Goal: Transaction & Acquisition: Purchase product/service

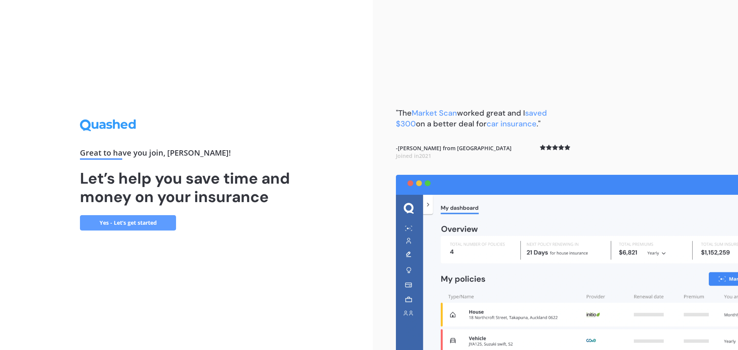
click at [133, 227] on link "Yes - Let’s get started" at bounding box center [128, 222] width 96 height 15
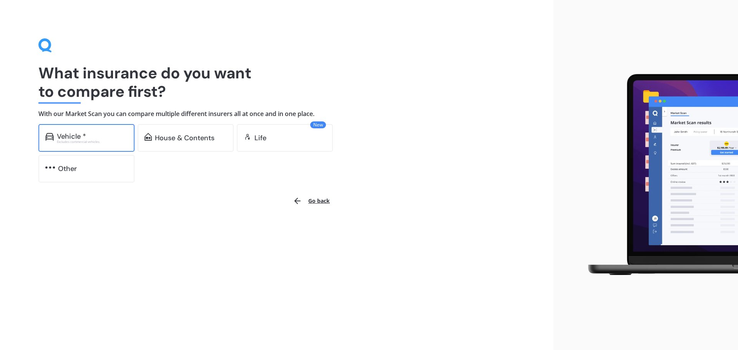
click at [85, 136] on div "Vehicle *" at bounding box center [71, 137] width 29 height 8
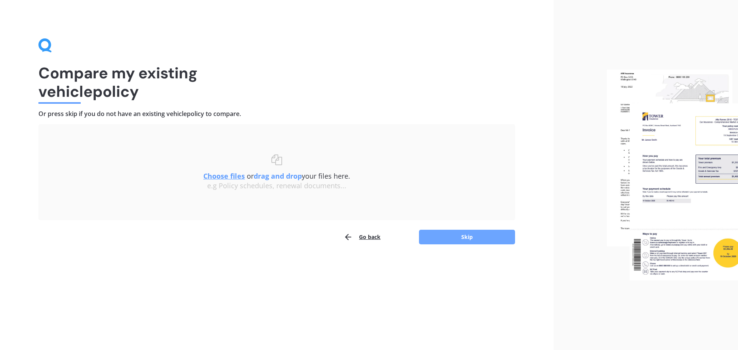
click at [471, 234] on button "Skip" at bounding box center [467, 237] width 96 height 15
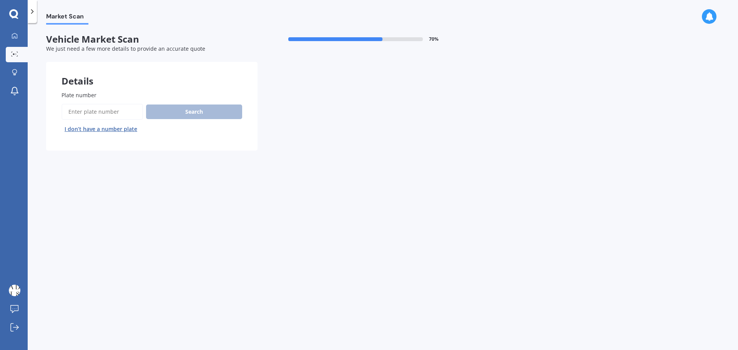
click at [108, 111] on input "Plate number" at bounding box center [102, 112] width 81 height 16
type input "MNA922"
click at [210, 108] on button "Search" at bounding box center [194, 112] width 96 height 15
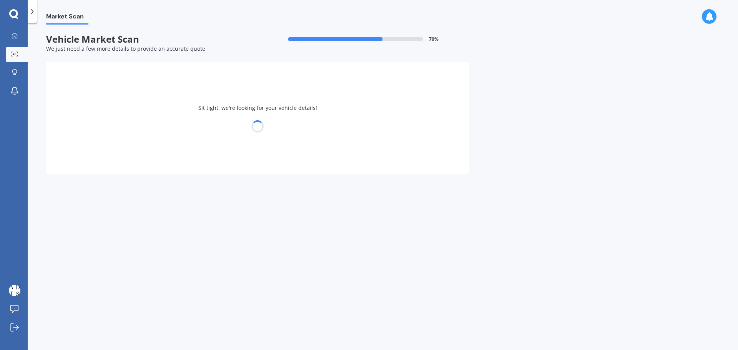
select select "NISSAN"
select select "PATHFINDER"
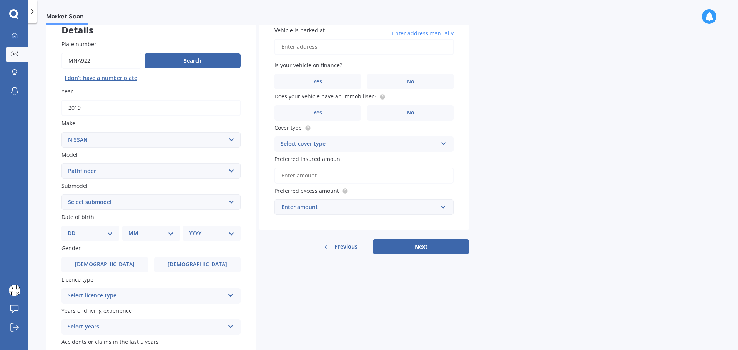
scroll to position [102, 0]
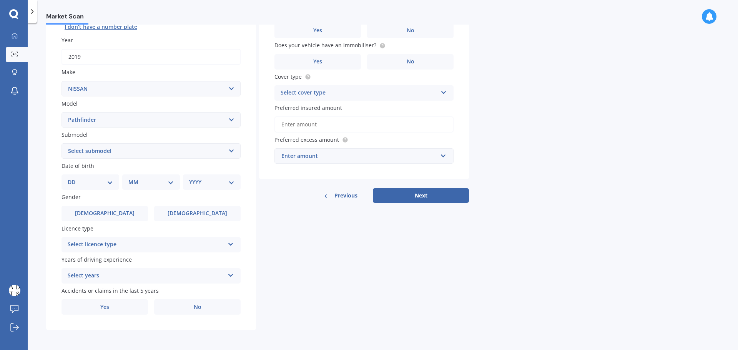
click at [119, 150] on select "Select submodel (All other) 4WD ST 2WD ST 2WD petrol ST 4WD ST 4WD Ti 4WD diese…" at bounding box center [151, 150] width 179 height 15
select select "TI 4WD PETROL"
click at [62, 143] on select "Select submodel (All other) 4WD ST 2WD ST 2WD petrol ST 4WD ST 4WD Ti 4WD diese…" at bounding box center [151, 150] width 179 height 15
click at [98, 183] on select "DD 01 02 03 04 05 06 07 08 09 10 11 12 13 14 15 16 17 18 19 20 21 22 23 24 25 2…" at bounding box center [90, 182] width 45 height 8
select select "07"
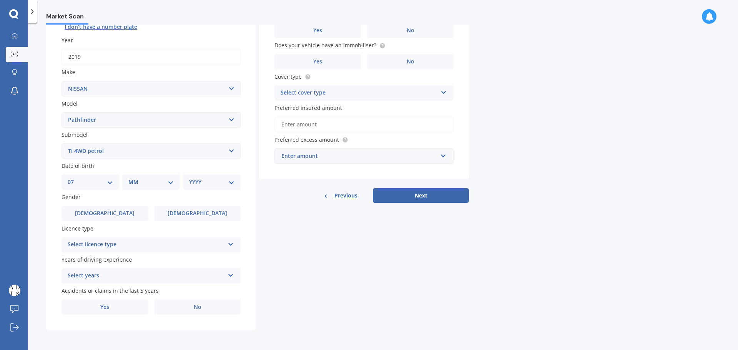
click at [74, 178] on select "DD 01 02 03 04 05 06 07 08 09 10 11 12 13 14 15 16 17 18 19 20 21 22 23 24 25 2…" at bounding box center [90, 182] width 45 height 8
click at [155, 182] on select "MM 01 02 03 04 05 06 07 08 09 10 11 12" at bounding box center [152, 182] width 42 height 8
select select "06"
click at [131, 178] on select "MM 01 02 03 04 05 06 07 08 09 10 11 12" at bounding box center [152, 182] width 42 height 8
click at [205, 184] on select "YYYY 2025 2024 2023 2022 2021 2020 2019 2018 2017 2016 2015 2014 2013 2012 2011…" at bounding box center [210, 182] width 42 height 8
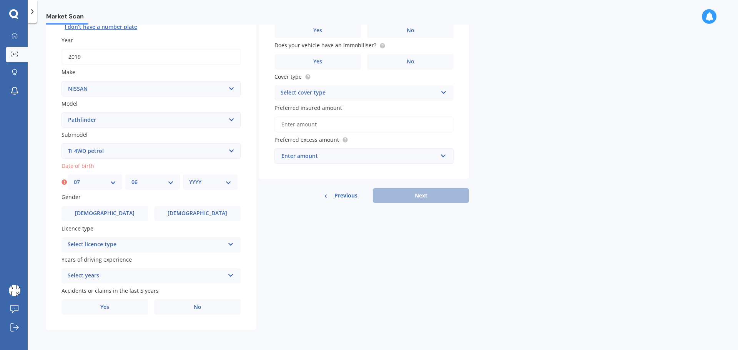
select select "1990"
click at [189, 178] on select "YYYY 2025 2024 2023 2022 2021 2020 2019 2018 2017 2016 2015 2014 2013 2012 2011…" at bounding box center [210, 182] width 42 height 8
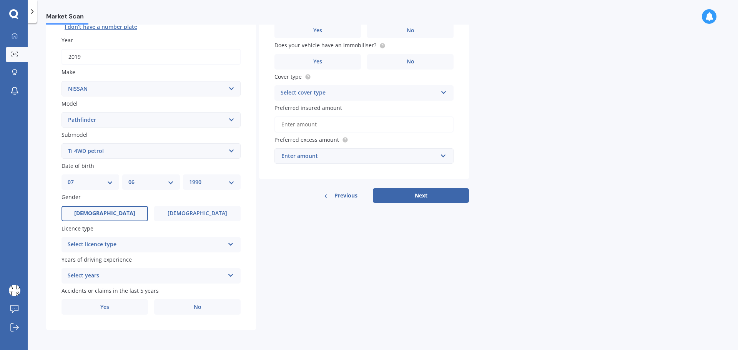
click at [122, 214] on label "[DEMOGRAPHIC_DATA]" at bounding box center [105, 213] width 86 height 15
click at [0, 0] on input "[DEMOGRAPHIC_DATA]" at bounding box center [0, 0] width 0 height 0
click at [134, 240] on div "Select licence type" at bounding box center [146, 244] width 157 height 9
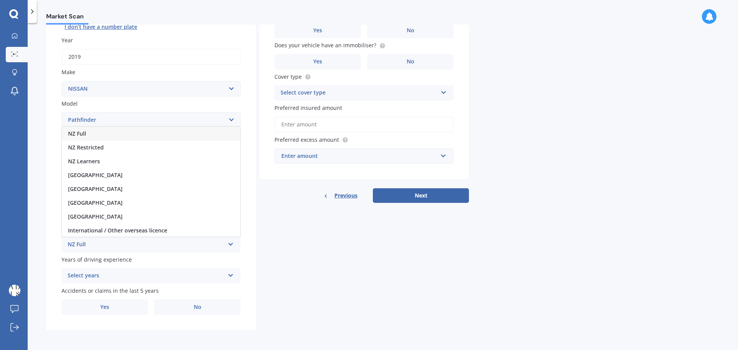
click at [98, 132] on div "NZ Full" at bounding box center [151, 134] width 178 height 14
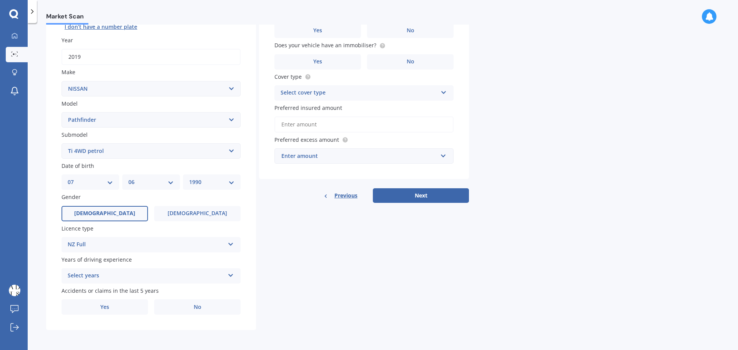
click at [134, 280] on div "Select years" at bounding box center [146, 275] width 157 height 9
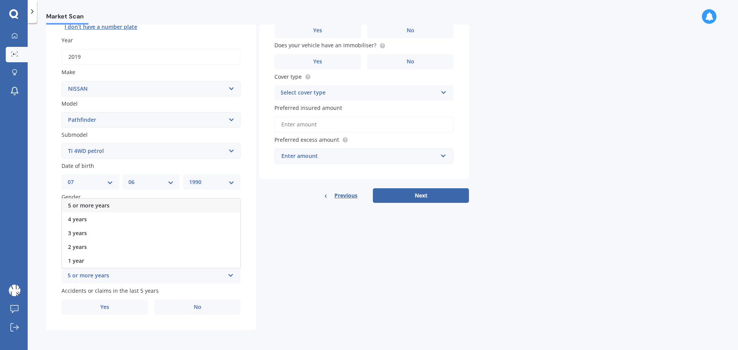
click at [375, 259] on div "Details Plate number Search I don’t have a number plate Year [DATE] Make Select…" at bounding box center [257, 145] width 423 height 371
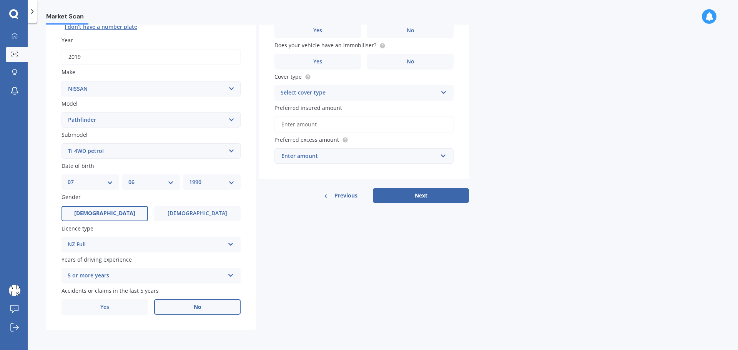
click at [181, 312] on label "No" at bounding box center [197, 306] width 86 height 15
click at [0, 0] on input "No" at bounding box center [0, 0] width 0 height 0
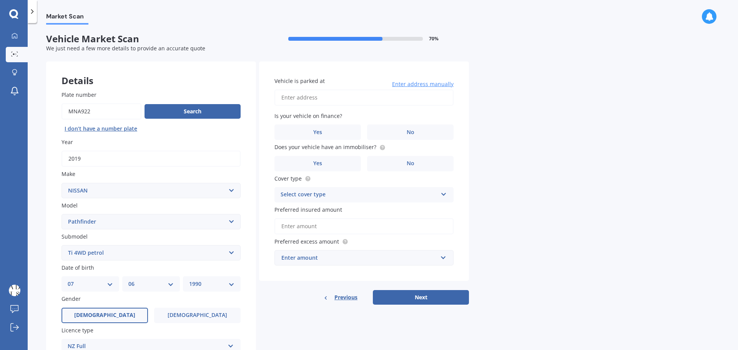
scroll to position [0, 0]
click at [309, 98] on input "Vehicle is parked at" at bounding box center [363, 98] width 179 height 16
type input "[STREET_ADDRESS][PERSON_NAME]"
click at [581, 155] on div "Market Scan Vehicle Market Scan 70 % We just need a few more details to provide…" at bounding box center [383, 188] width 710 height 327
click at [314, 131] on span "Yes" at bounding box center [317, 133] width 9 height 7
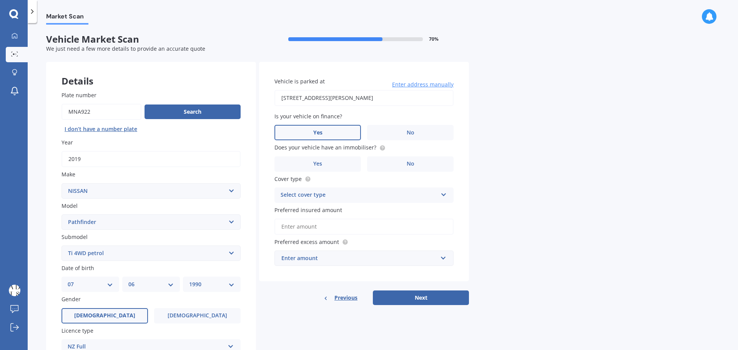
click at [0, 0] on input "Yes" at bounding box center [0, 0] width 0 height 0
click at [334, 168] on label "Yes" at bounding box center [317, 163] width 86 height 15
click at [0, 0] on input "Yes" at bounding box center [0, 0] width 0 height 0
click at [314, 196] on div "Select cover type" at bounding box center [359, 195] width 157 height 9
click at [311, 211] on span "Comprehensive" at bounding box center [301, 209] width 41 height 7
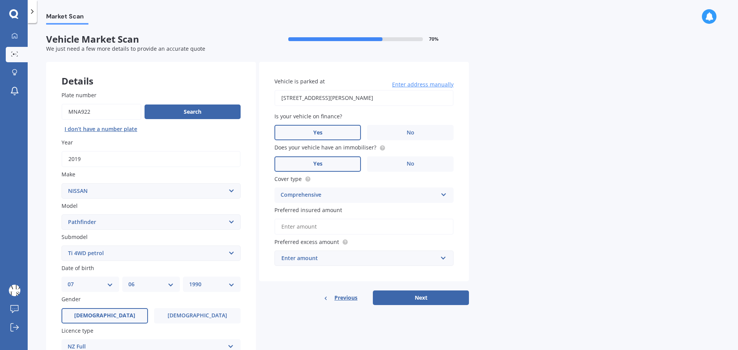
click at [323, 230] on input "Preferred insured amount" at bounding box center [363, 227] width 179 height 16
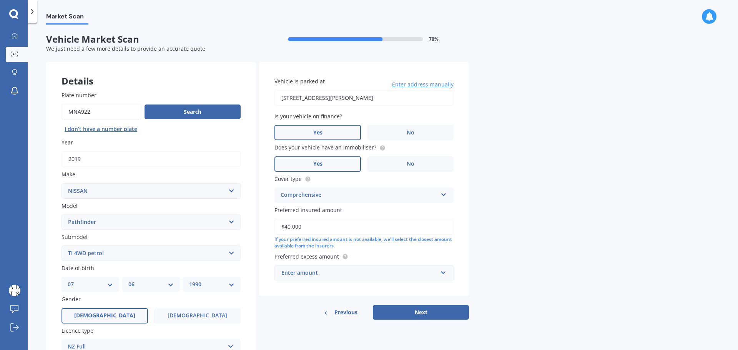
type input "$40,000"
drag, startPoint x: 507, startPoint y: 216, endPoint x: 476, endPoint y: 240, distance: 39.4
click at [507, 215] on div "Market Scan Vehicle Market Scan 70 % We just need a few more details to provide…" at bounding box center [383, 188] width 710 height 327
click at [371, 280] on div "Enter amount $100 $400 $500 $750 $1,000 $1,500 $2,000" at bounding box center [363, 272] width 179 height 15
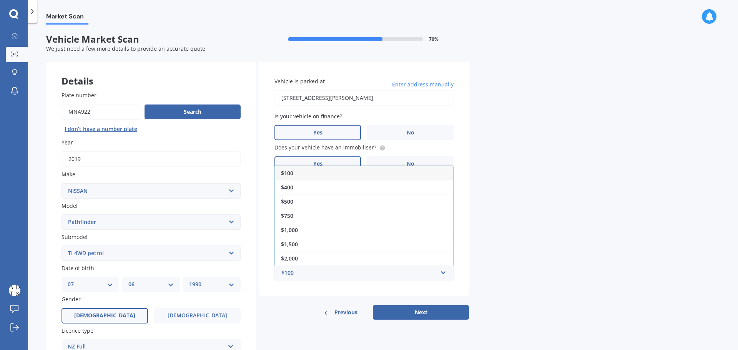
click at [596, 200] on div "Market Scan Vehicle Market Scan 70 % We just need a few more details to provide…" at bounding box center [383, 188] width 710 height 327
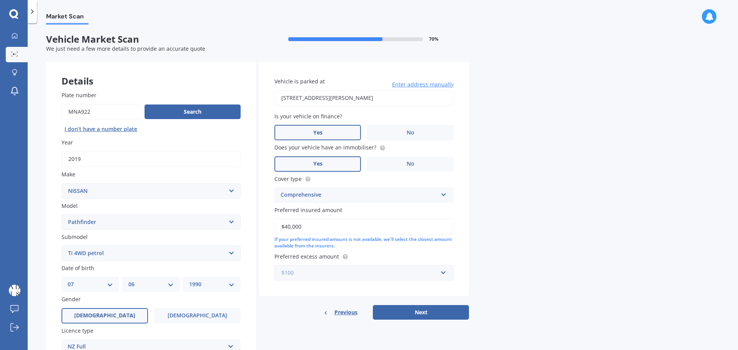
click at [341, 268] on input "text" at bounding box center [361, 273] width 172 height 15
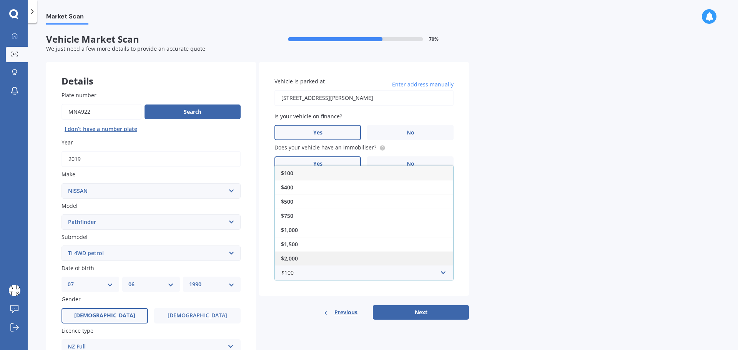
click at [297, 263] on div "$2,000" at bounding box center [364, 258] width 178 height 14
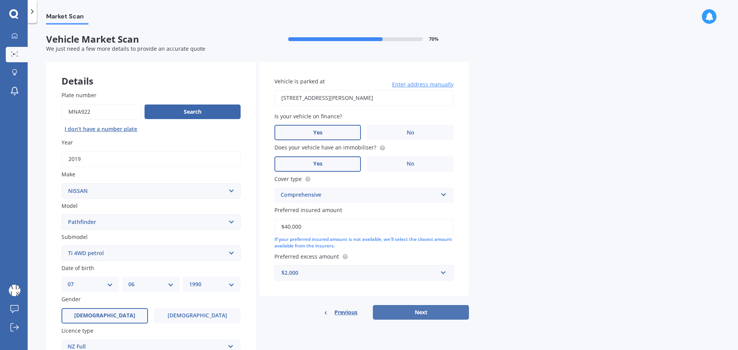
click at [431, 312] on button "Next" at bounding box center [421, 312] width 96 height 15
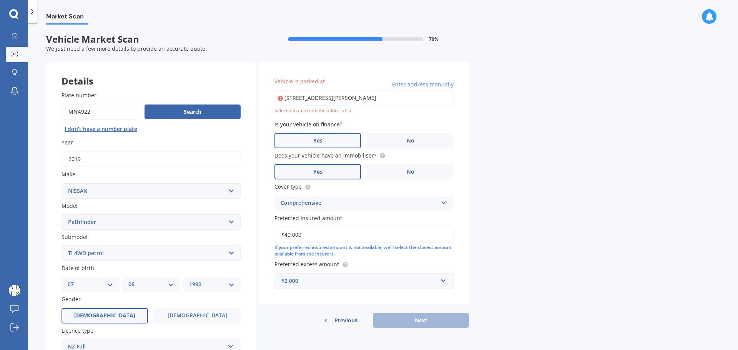
click at [326, 100] on input "[STREET_ADDRESS][PERSON_NAME]" at bounding box center [363, 98] width 179 height 16
drag, startPoint x: 324, startPoint y: 98, endPoint x: 329, endPoint y: 105, distance: 8.2
click at [324, 98] on input "[STREET_ADDRESS][PERSON_NAME]" at bounding box center [363, 98] width 179 height 16
type input "[STREET_ADDRESS][PERSON_NAME]"
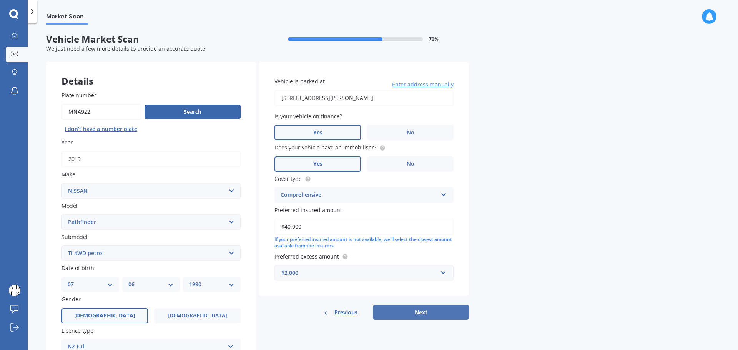
click at [431, 309] on button "Next" at bounding box center [421, 312] width 96 height 15
select select "07"
select select "06"
select select "1990"
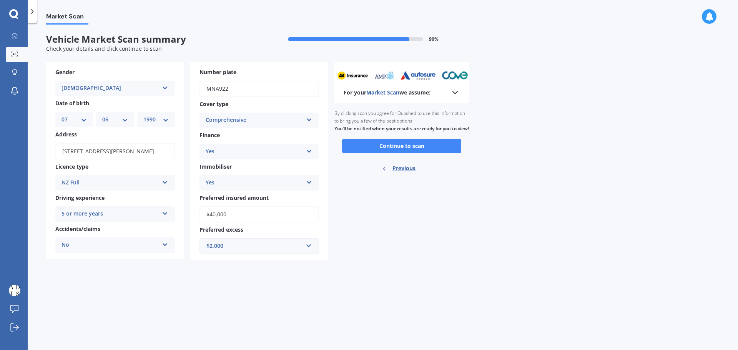
click at [395, 153] on button "Continue to scan" at bounding box center [401, 146] width 119 height 15
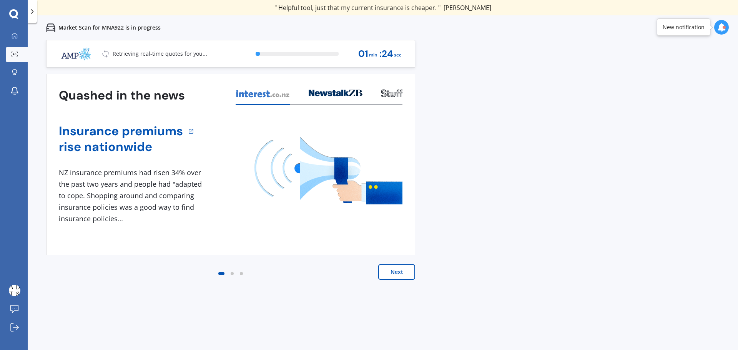
click at [398, 269] on button "Next" at bounding box center [396, 271] width 37 height 15
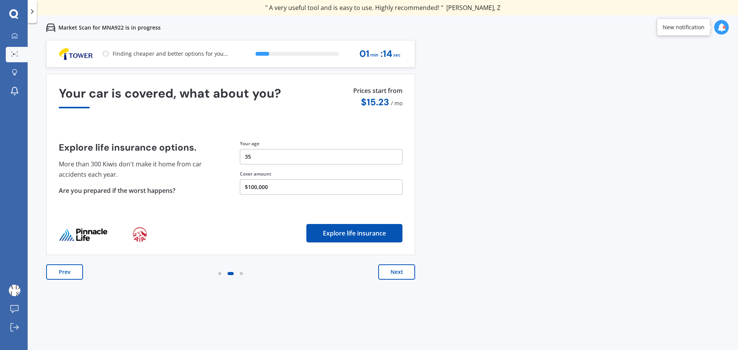
click at [394, 268] on button "Next" at bounding box center [396, 271] width 37 height 15
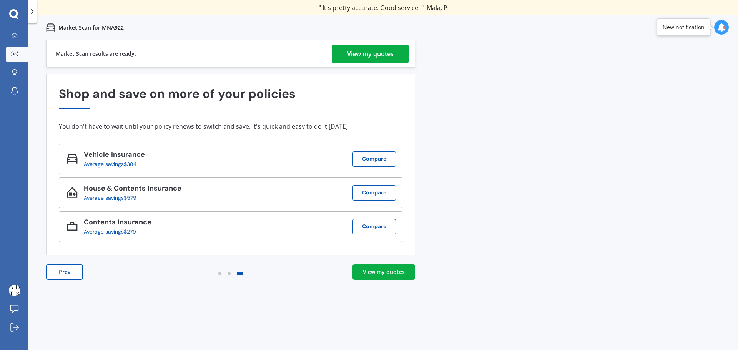
click at [372, 54] on div "View my quotes" at bounding box center [370, 54] width 47 height 18
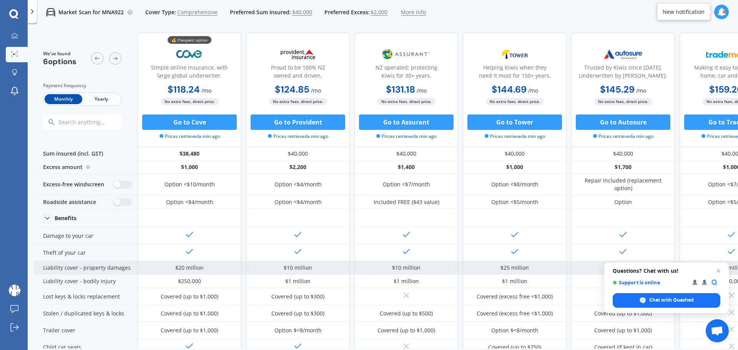
click at [718, 271] on span "Close chat" at bounding box center [718, 270] width 9 height 9
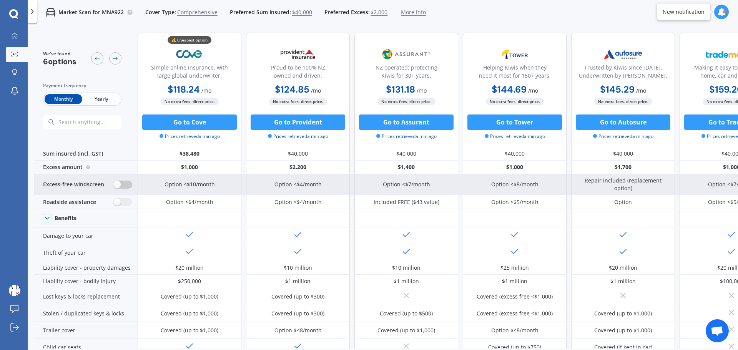
click at [123, 188] on label at bounding box center [122, 185] width 19 height 8
radio input "true"
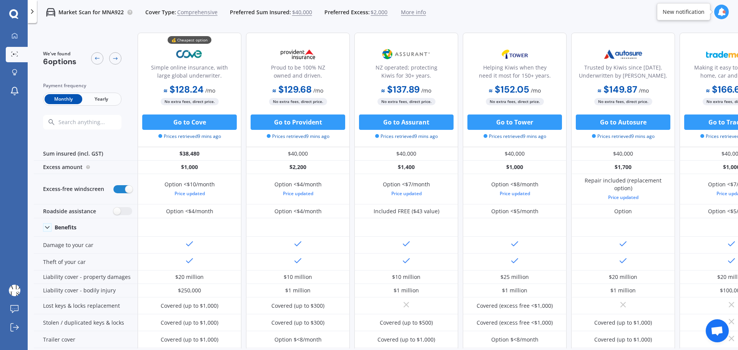
click at [108, 101] on span "Yearly" at bounding box center [101, 99] width 38 height 10
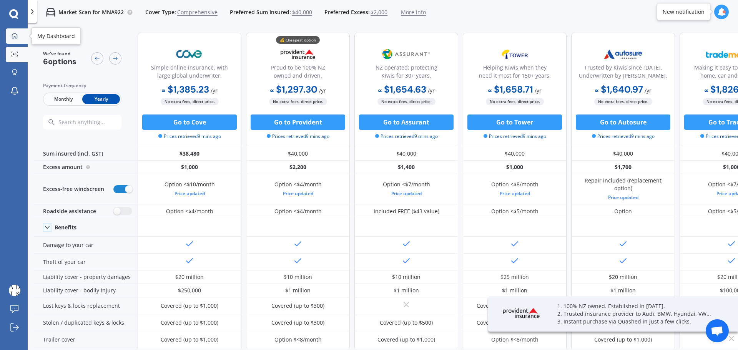
click at [20, 35] on div at bounding box center [15, 36] width 12 height 7
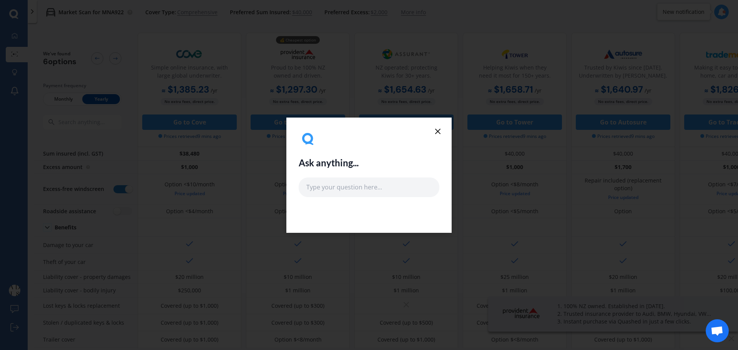
click at [435, 132] on icon at bounding box center [437, 131] width 9 height 9
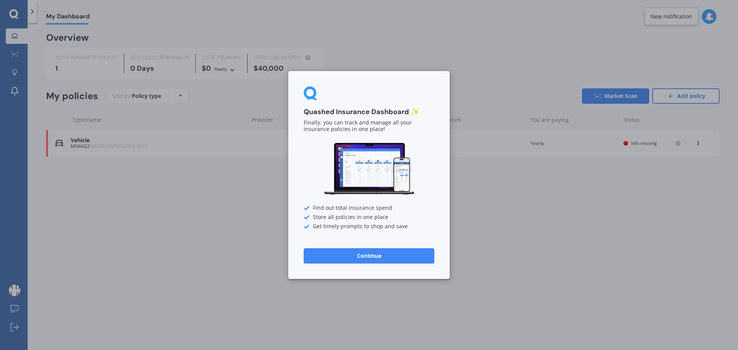
click at [364, 253] on button "Continue" at bounding box center [369, 255] width 131 height 15
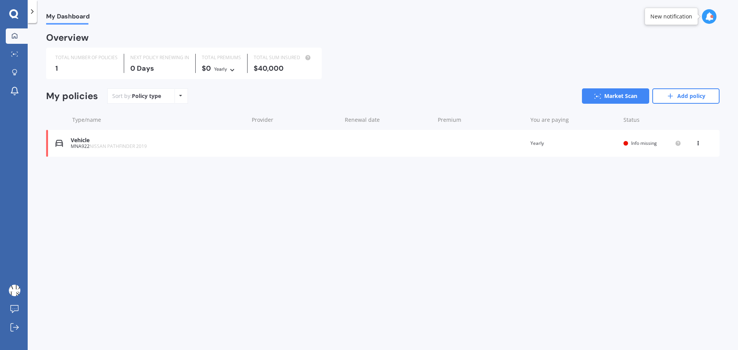
click at [642, 144] on span "Info missing" at bounding box center [644, 143] width 26 height 7
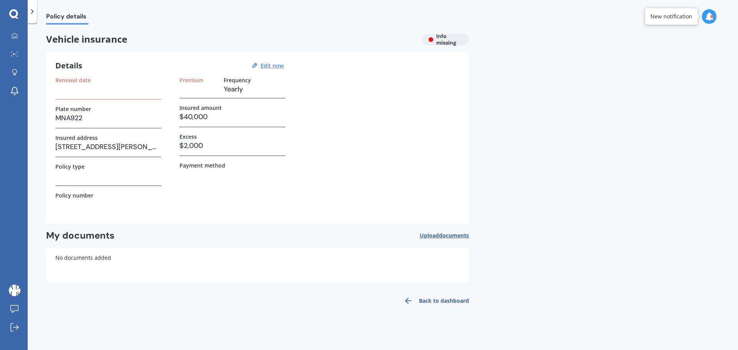
click at [218, 143] on h3 "$2,000" at bounding box center [233, 146] width 106 height 12
click at [199, 146] on h3 "$2,000" at bounding box center [233, 146] width 106 height 12
click at [272, 64] on u "Edit now" at bounding box center [272, 65] width 23 height 7
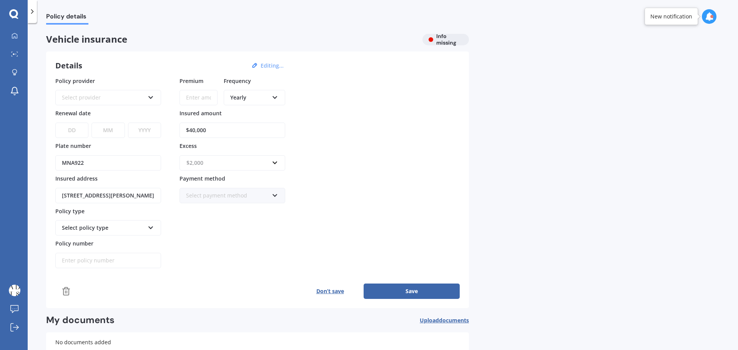
click at [270, 164] on input "text" at bounding box center [229, 163] width 99 height 15
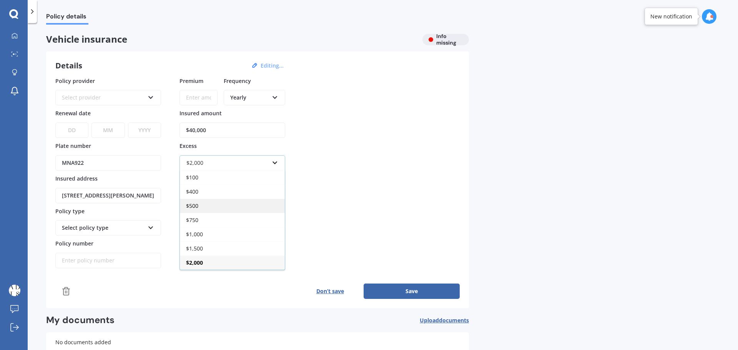
click at [224, 206] on div "$500" at bounding box center [232, 206] width 105 height 14
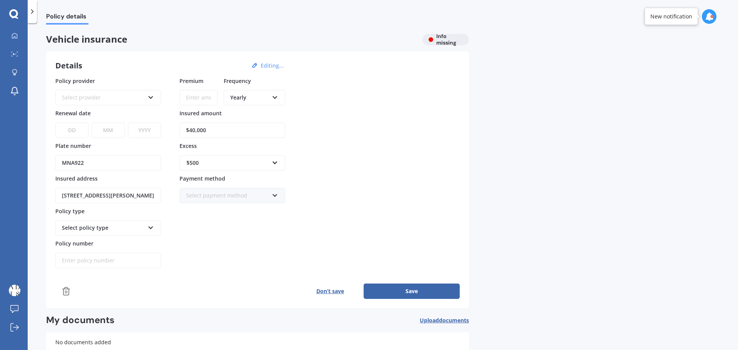
click at [399, 288] on button "Save" at bounding box center [412, 291] width 96 height 15
click at [195, 99] on input "Premium" at bounding box center [199, 97] width 38 height 15
click at [253, 95] on div "Yearly" at bounding box center [249, 97] width 38 height 8
click at [96, 98] on div "Select provider" at bounding box center [105, 97] width 80 height 8
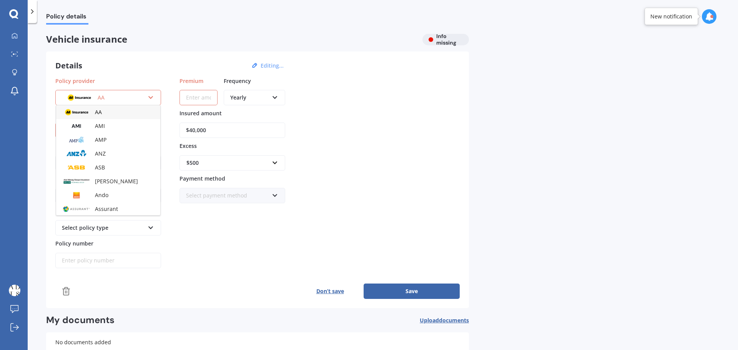
click at [96, 98] on div "AA" at bounding box center [105, 97] width 80 height 8
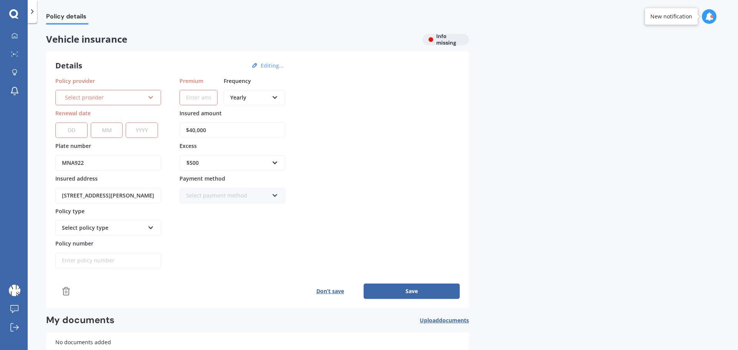
click at [96, 99] on div "Select provider" at bounding box center [105, 97] width 80 height 8
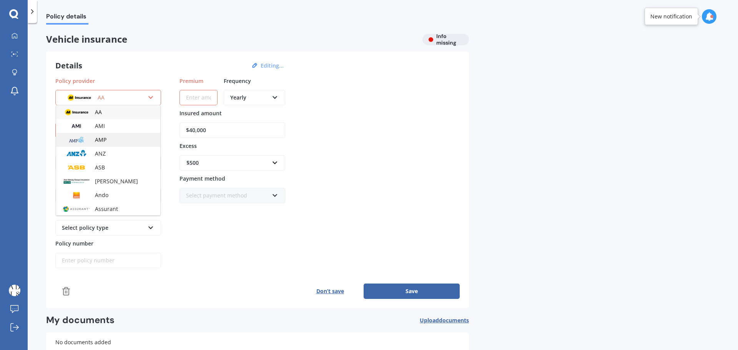
click at [108, 141] on div "AMP" at bounding box center [108, 140] width 104 height 14
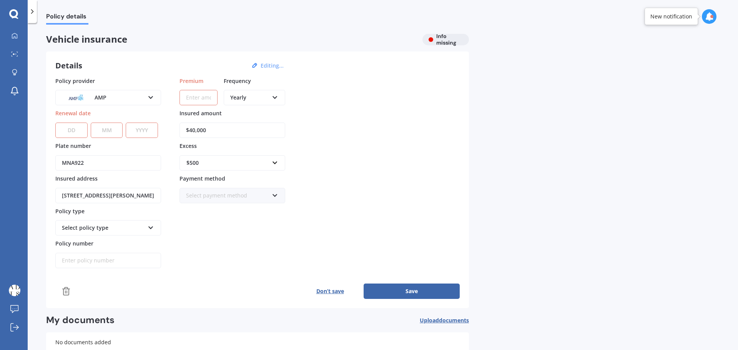
click at [74, 128] on select "DD 01 02 03 04 05 06 07 08 09 10 11 12 13 14 15 16 17 18 19 20 21 22 23 24 25 2…" at bounding box center [71, 130] width 32 height 15
select select "07"
click at [55, 123] on select "DD 01 02 03 04 05 06 07 08 09 10 11 12 13 14 15 16 17 18 19 20 21 22 23 24 25 2…" at bounding box center [71, 130] width 32 height 15
